Goal: Find specific page/section: Find specific page/section

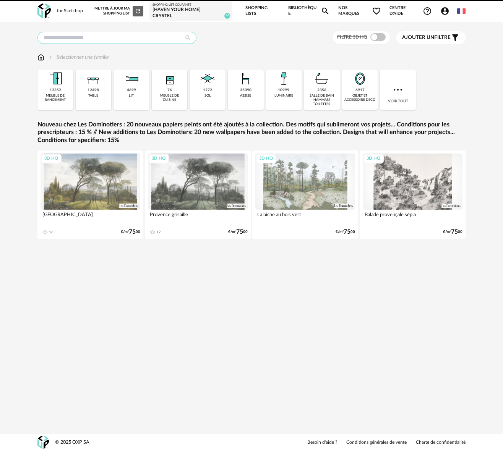
click at [58, 35] on input "text" at bounding box center [116, 38] width 159 height 12
type input "****"
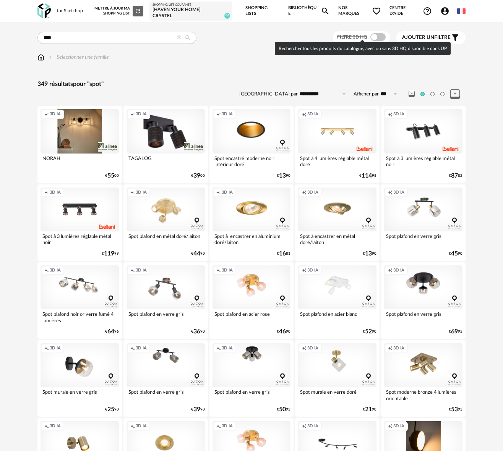
drag, startPoint x: 375, startPoint y: 32, endPoint x: 380, endPoint y: 32, distance: 5.3
click at [375, 33] on span at bounding box center [377, 37] width 15 height 8
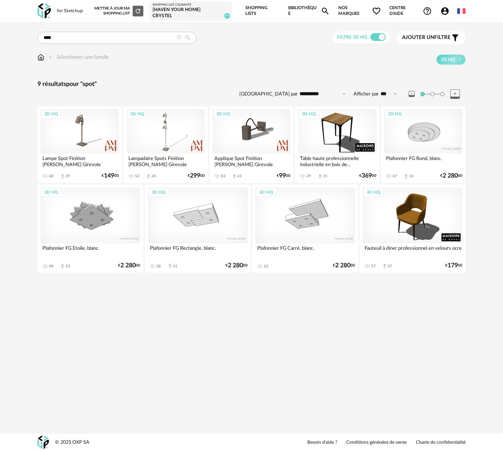
click at [434, 35] on span "Ajouter un" at bounding box center [418, 37] width 32 height 5
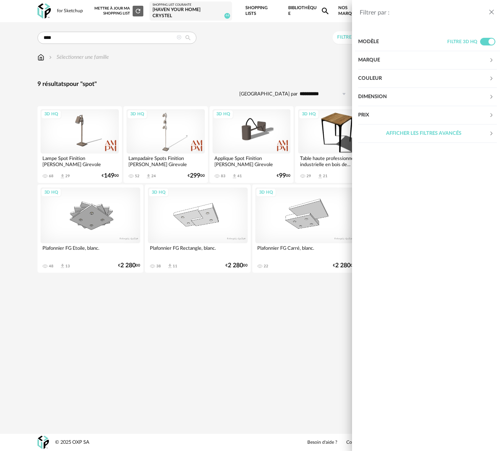
click at [379, 61] on div "Marque" at bounding box center [423, 60] width 131 height 18
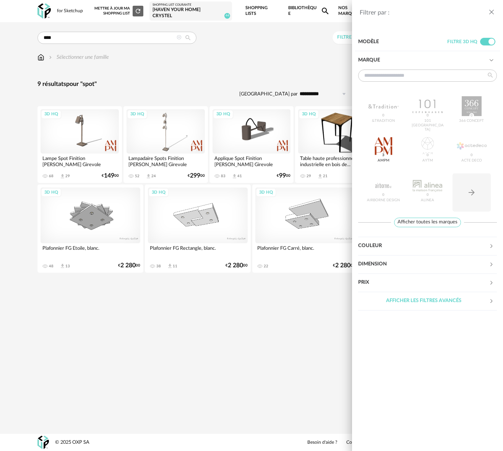
click at [333, 34] on div "Filtrer par : Modèle Filtre 3D HQ Marque &tradition 0 101 Copenhagen 0 366 Conc…" at bounding box center [251, 225] width 503 height 451
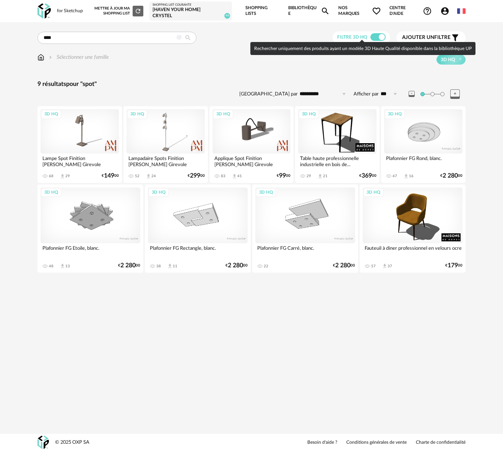
click at [367, 35] on span "Filtre 3D HQ" at bounding box center [352, 37] width 30 height 5
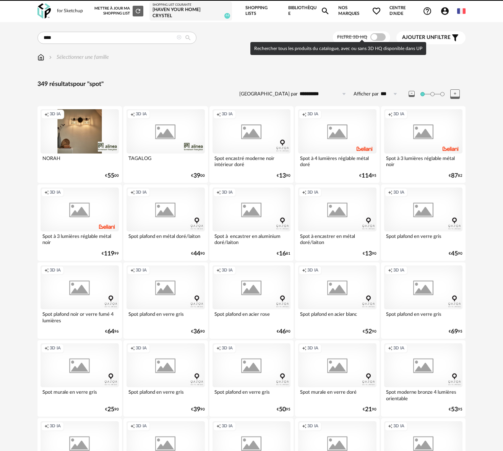
click at [414, 35] on span "Ajouter un" at bounding box center [418, 37] width 32 height 5
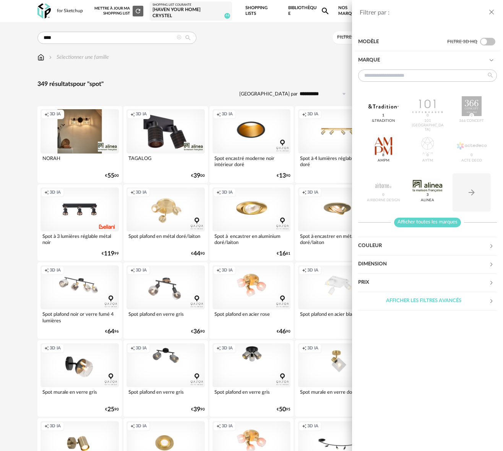
click at [442, 222] on span "Afficher toutes les marques" at bounding box center [427, 223] width 67 height 10
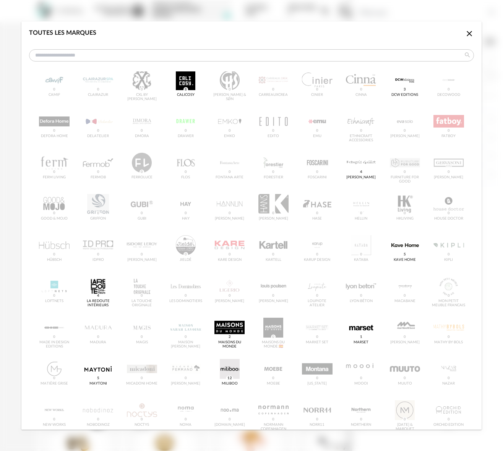
scroll to position [142, 0]
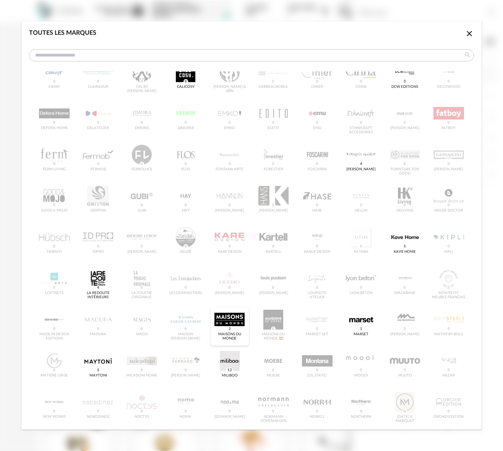
click at [235, 322] on div "dialog" at bounding box center [229, 320] width 30 height 20
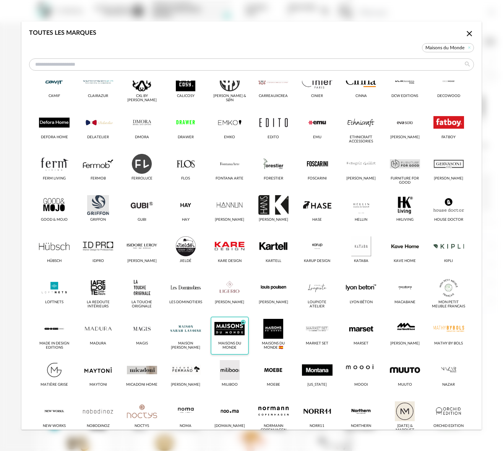
scroll to position [151, 0]
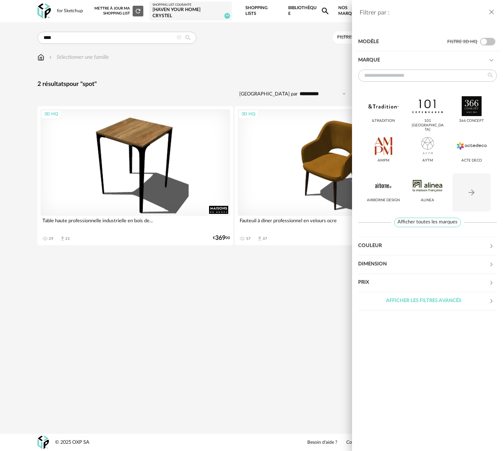
click at [236, 319] on div "Filtrer par : Modèle Filtre 3D HQ Marque &tradition 101 [GEOGRAPHIC_DATA] 366 C…" at bounding box center [251, 225] width 503 height 451
